Goal: Book appointment/travel/reservation

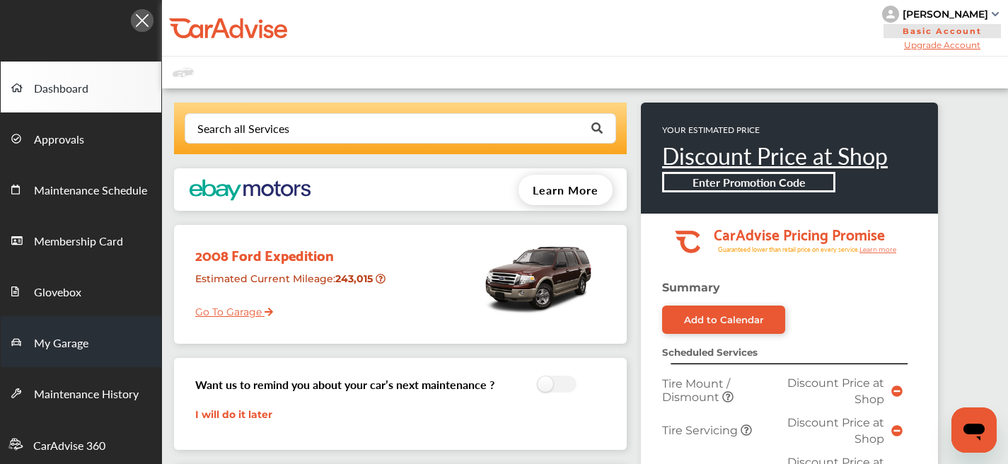
click at [78, 336] on span "My Garage" at bounding box center [61, 344] width 54 height 18
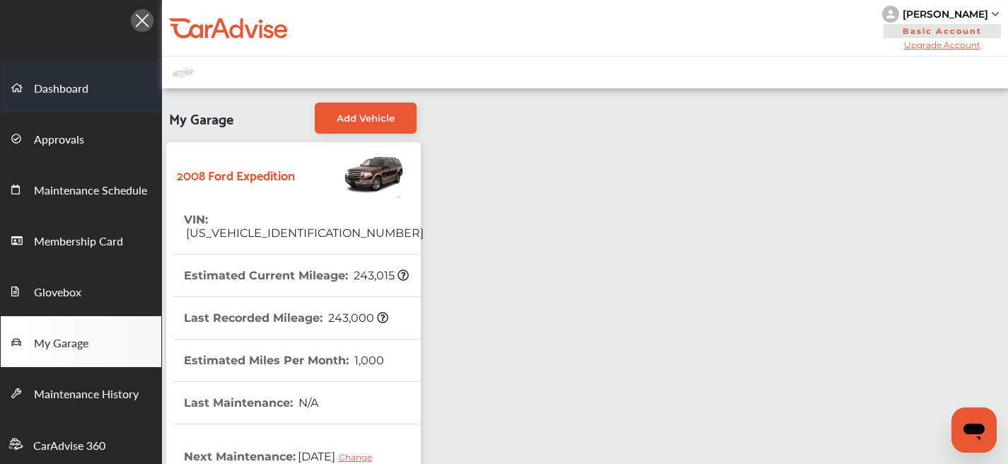
click at [23, 88] on span at bounding box center [22, 87] width 23 height 23
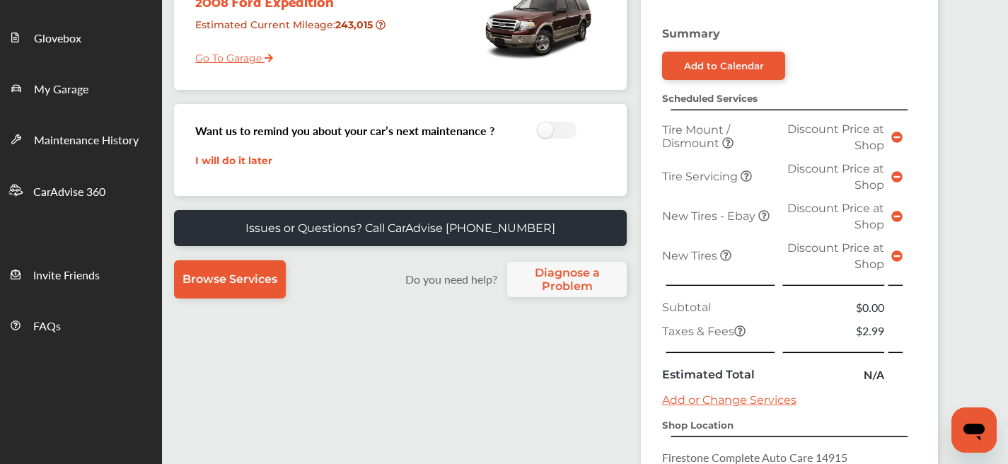
scroll to position [486, 0]
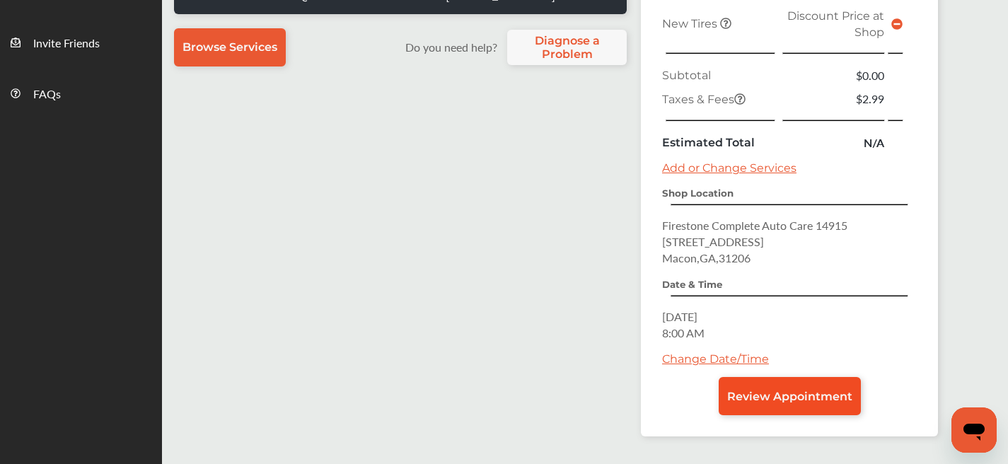
click at [806, 402] on span "Review Appointment" at bounding box center [789, 396] width 125 height 13
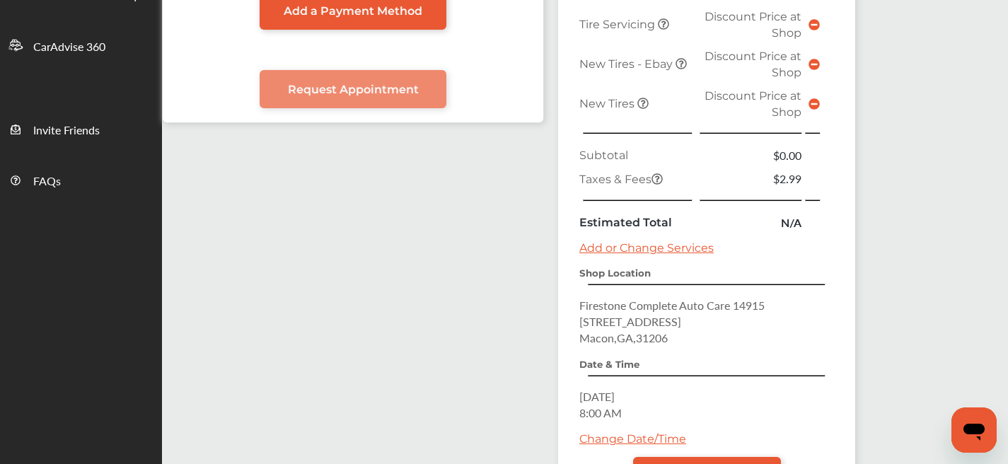
scroll to position [523, 0]
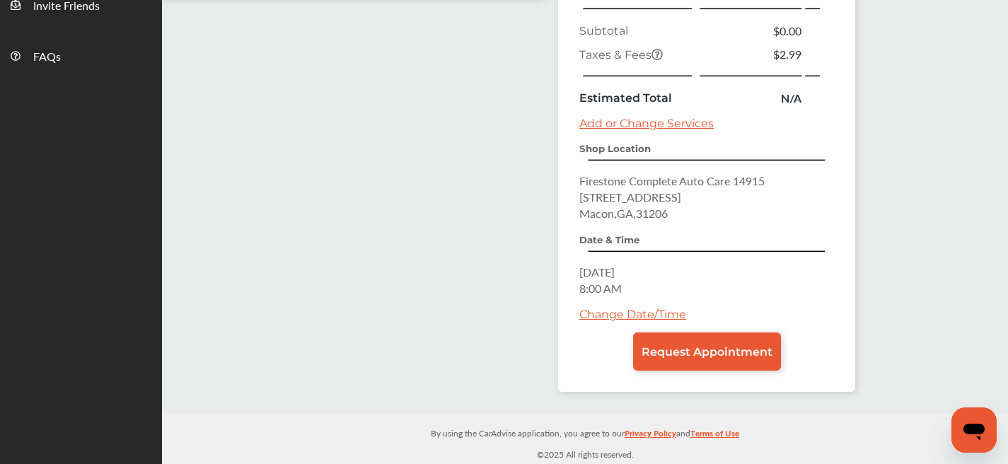
click at [649, 315] on link "Change Date/Time" at bounding box center [632, 314] width 107 height 13
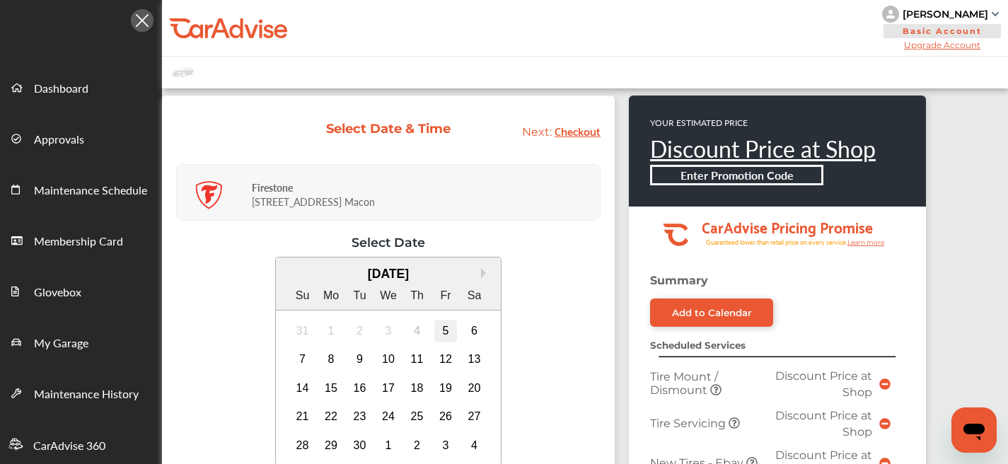
click at [445, 332] on div "5" at bounding box center [445, 331] width 23 height 23
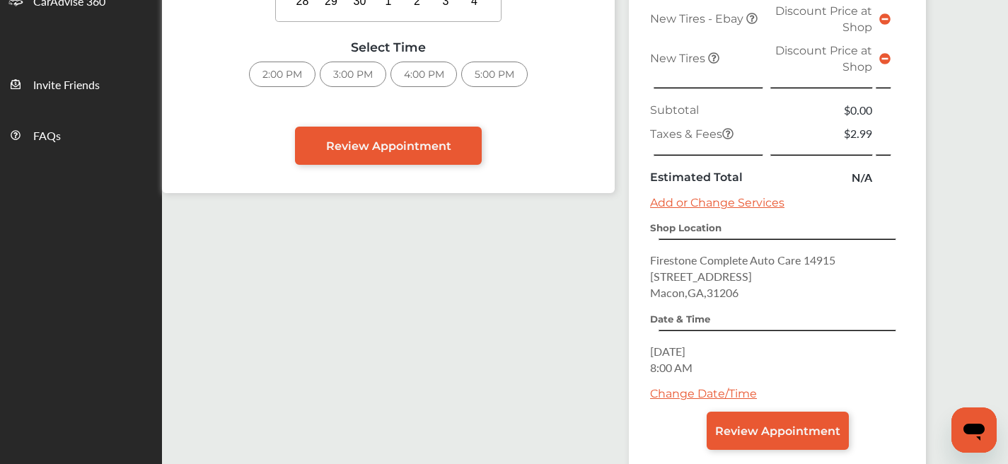
scroll to position [463, 0]
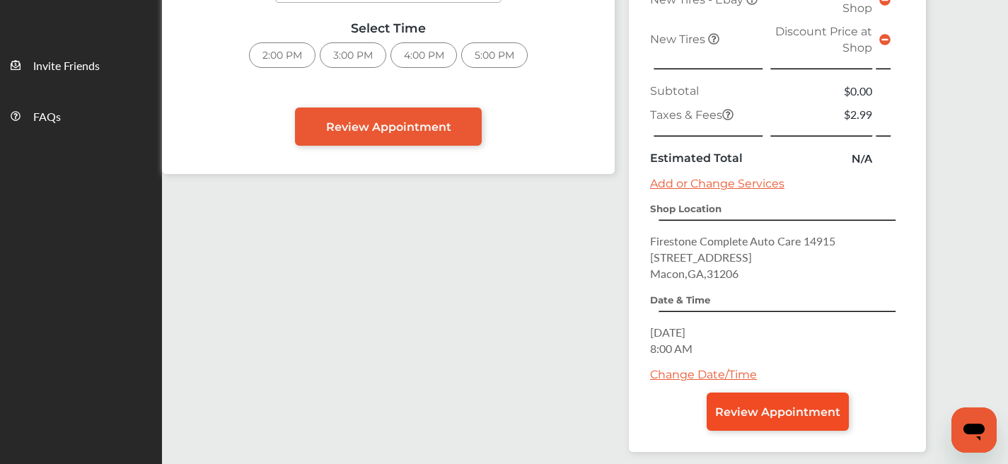
click at [832, 429] on link "Review Appointment" at bounding box center [778, 412] width 142 height 38
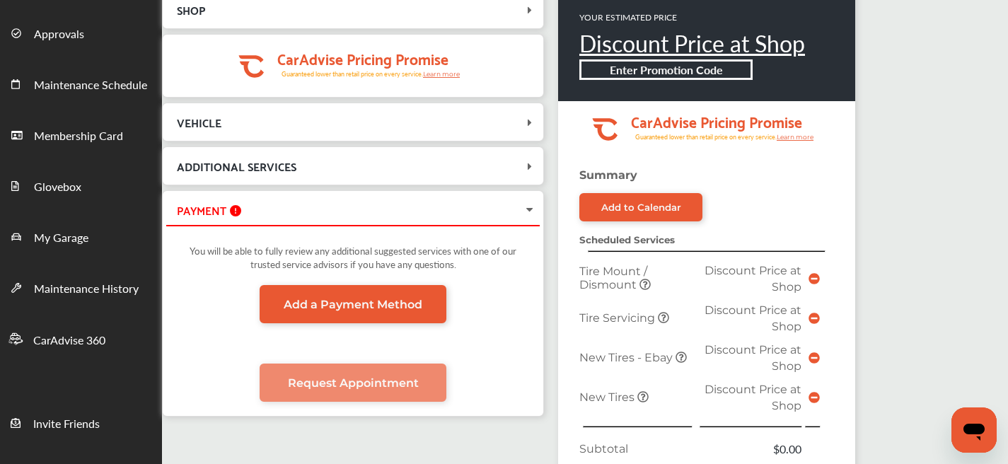
scroll to position [473, 0]
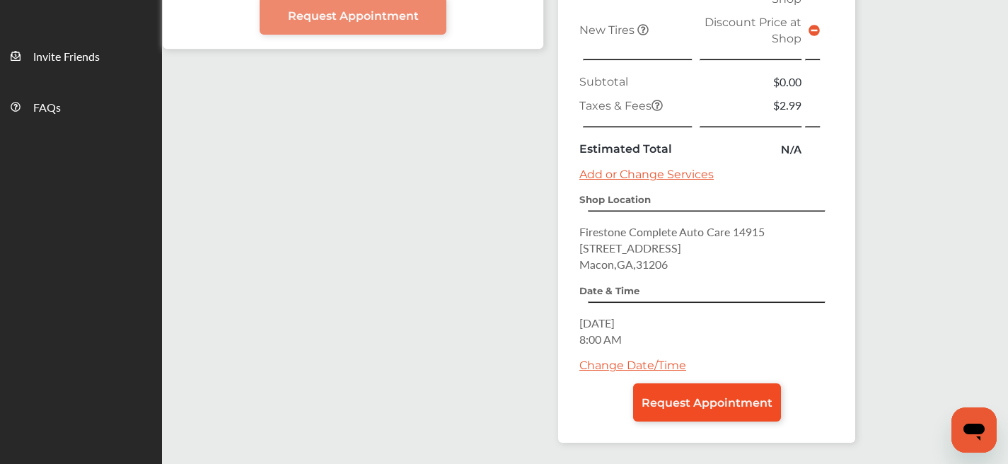
click at [751, 411] on link "Request Appointment" at bounding box center [707, 402] width 148 height 38
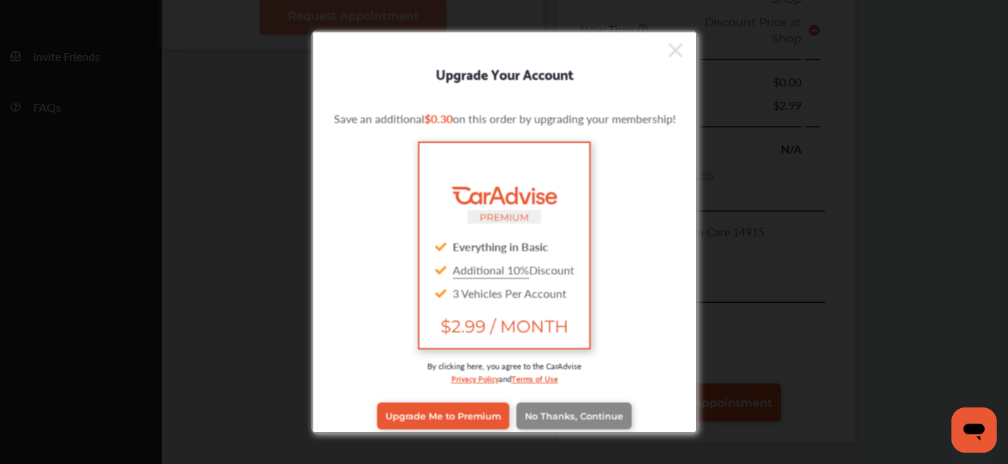
click at [569, 414] on span "No Thanks, Continue" at bounding box center [573, 415] width 98 height 11
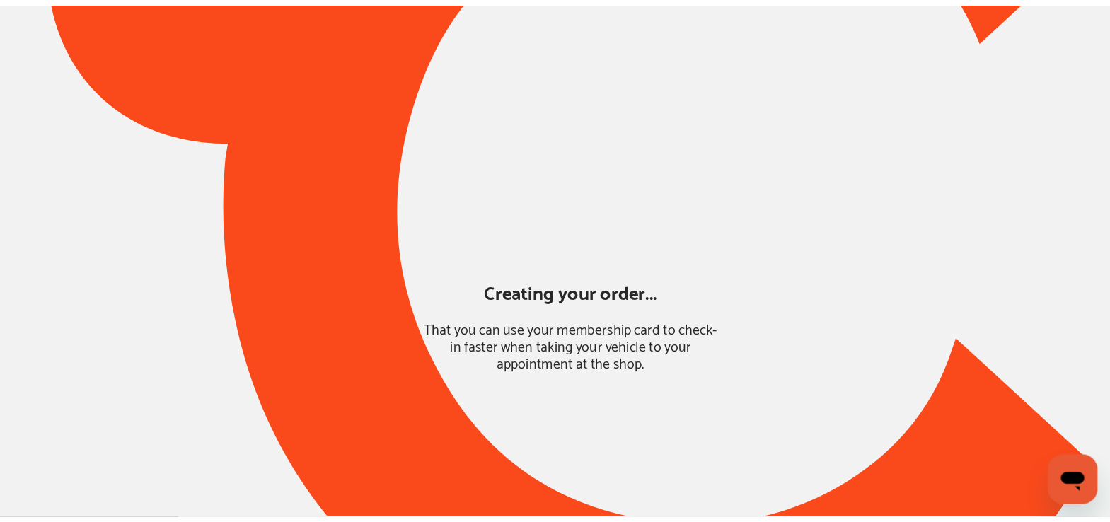
scroll to position [0, 0]
